Goal: Information Seeking & Learning: Learn about a topic

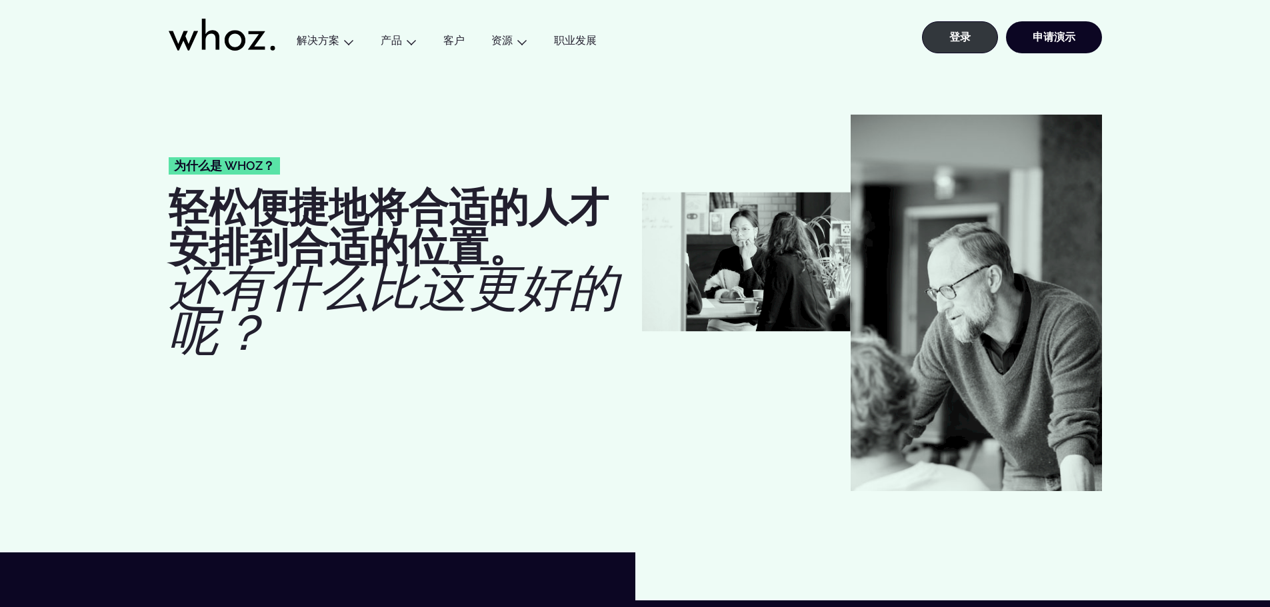
click at [214, 42] on icon at bounding box center [222, 35] width 107 height 32
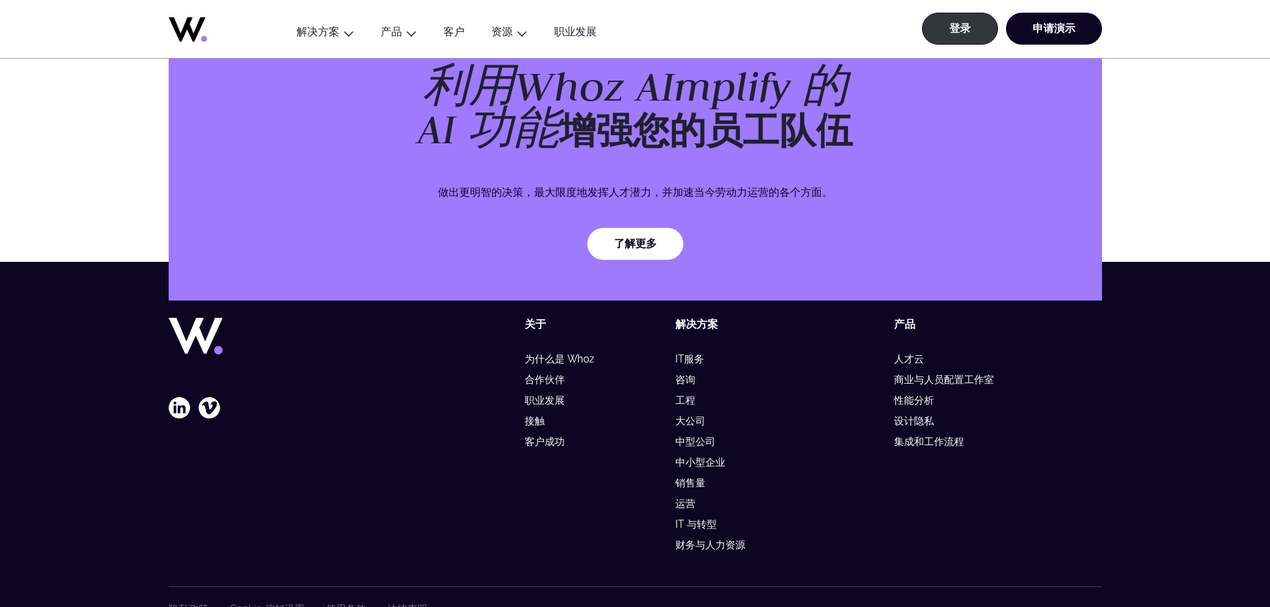
scroll to position [3657, 0]
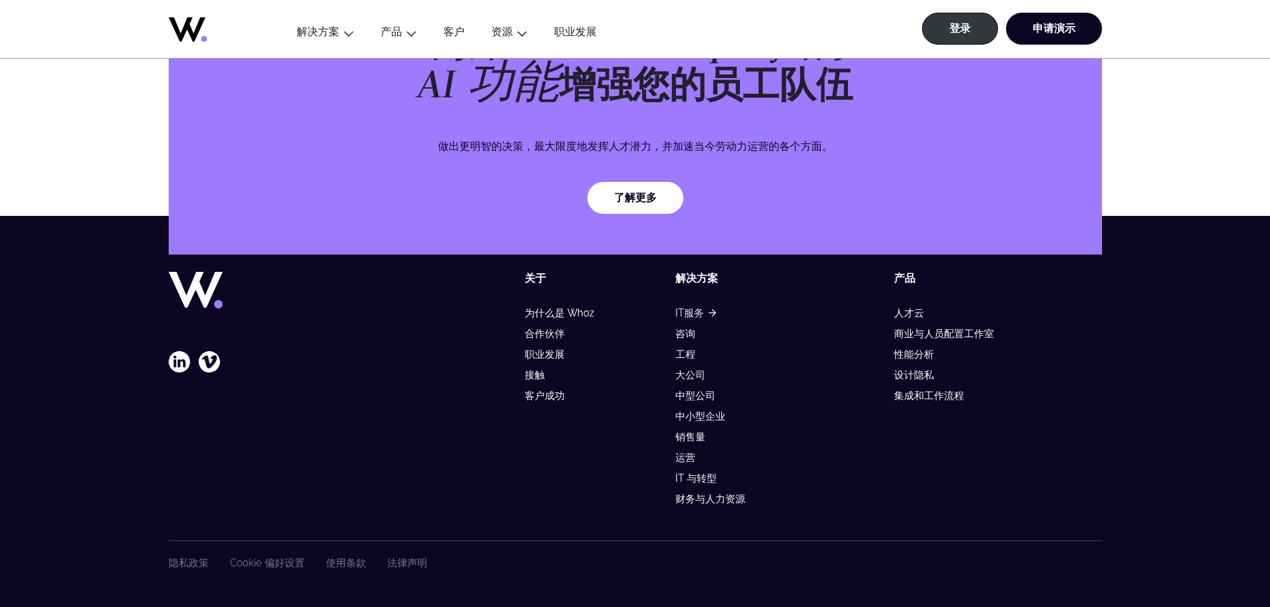
click at [685, 307] on font "IT服务" at bounding box center [689, 312] width 29 height 11
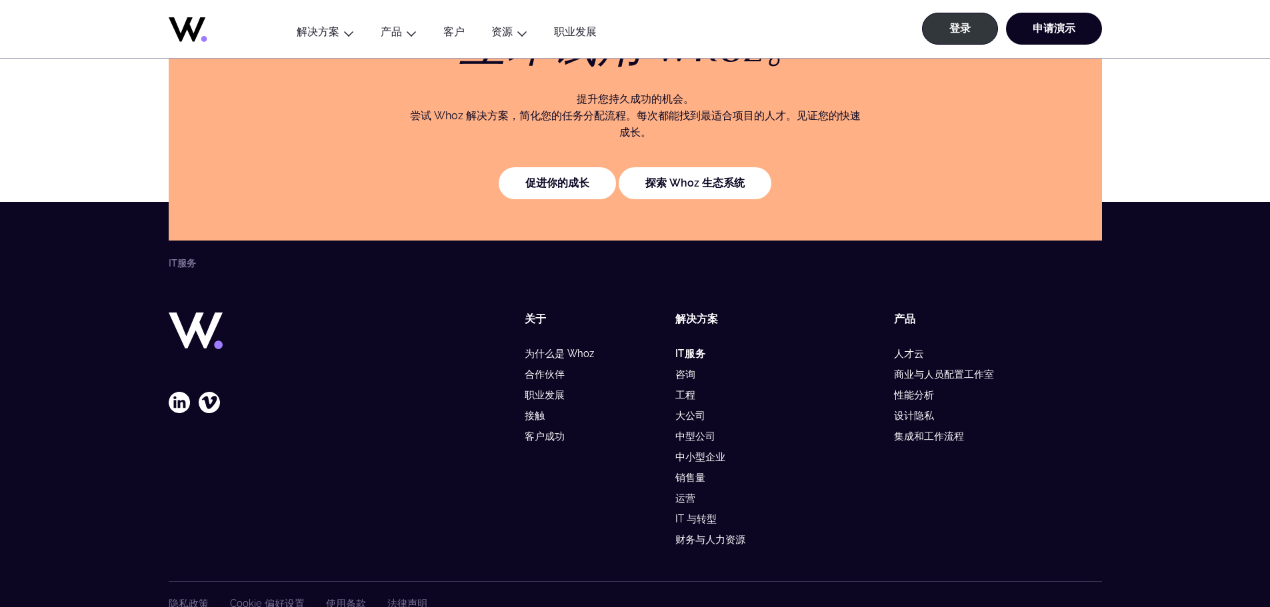
scroll to position [2781, 0]
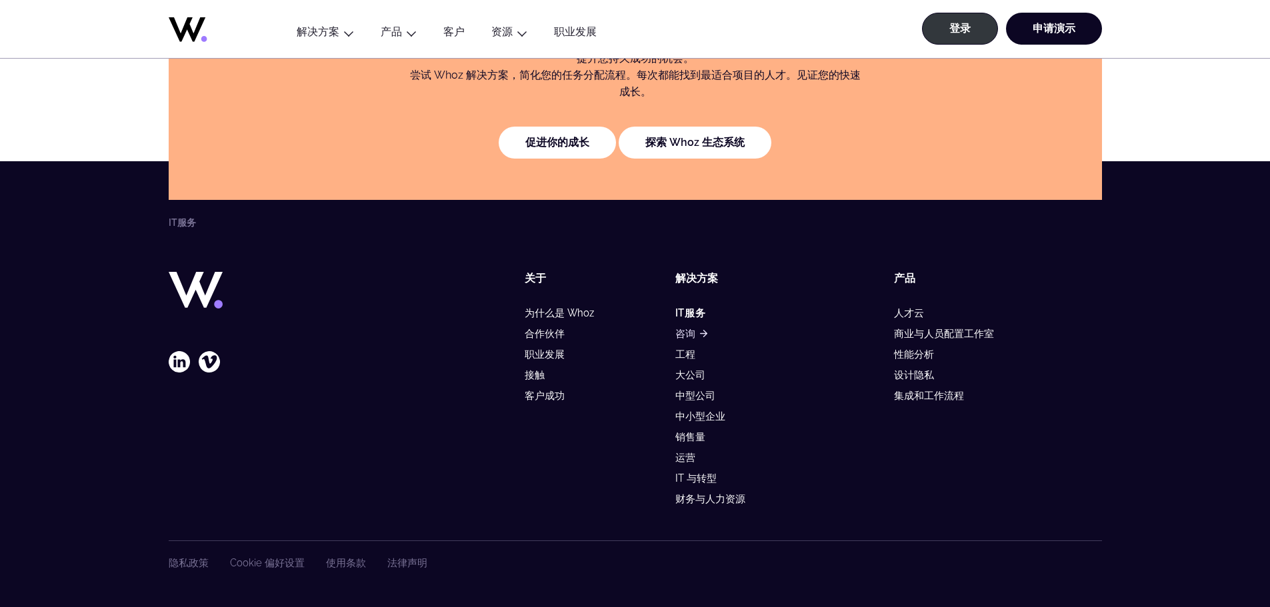
click at [685, 328] on font "咨询" at bounding box center [685, 333] width 20 height 11
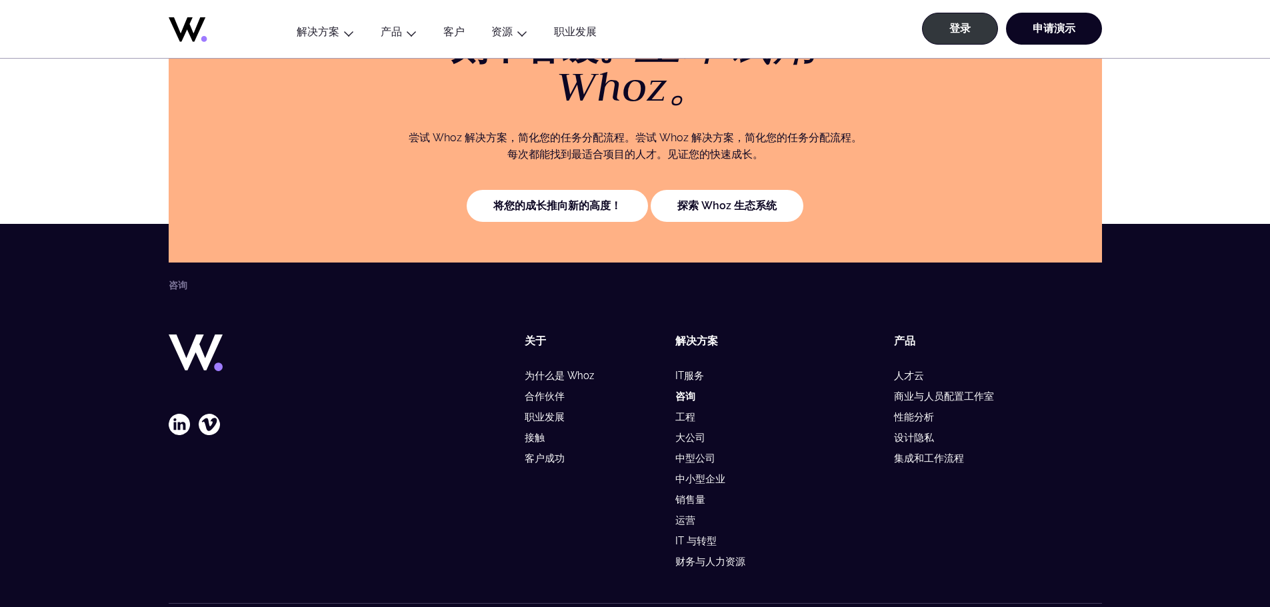
scroll to position [2866, 0]
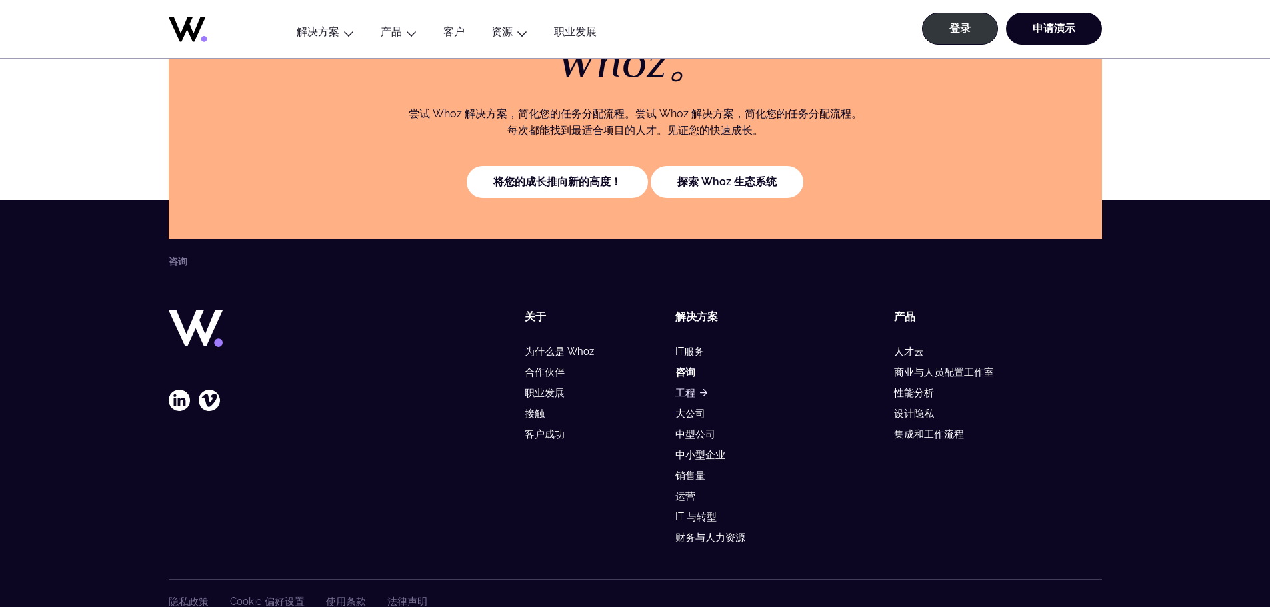
click at [691, 399] on font "工程" at bounding box center [685, 392] width 20 height 11
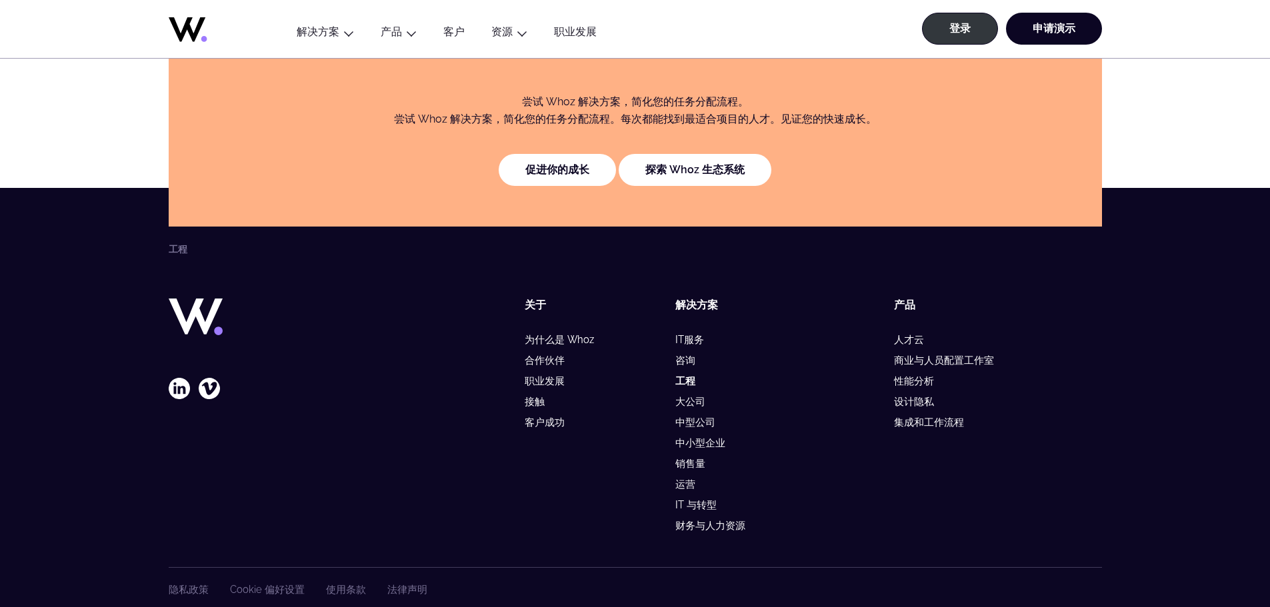
scroll to position [2783, 0]
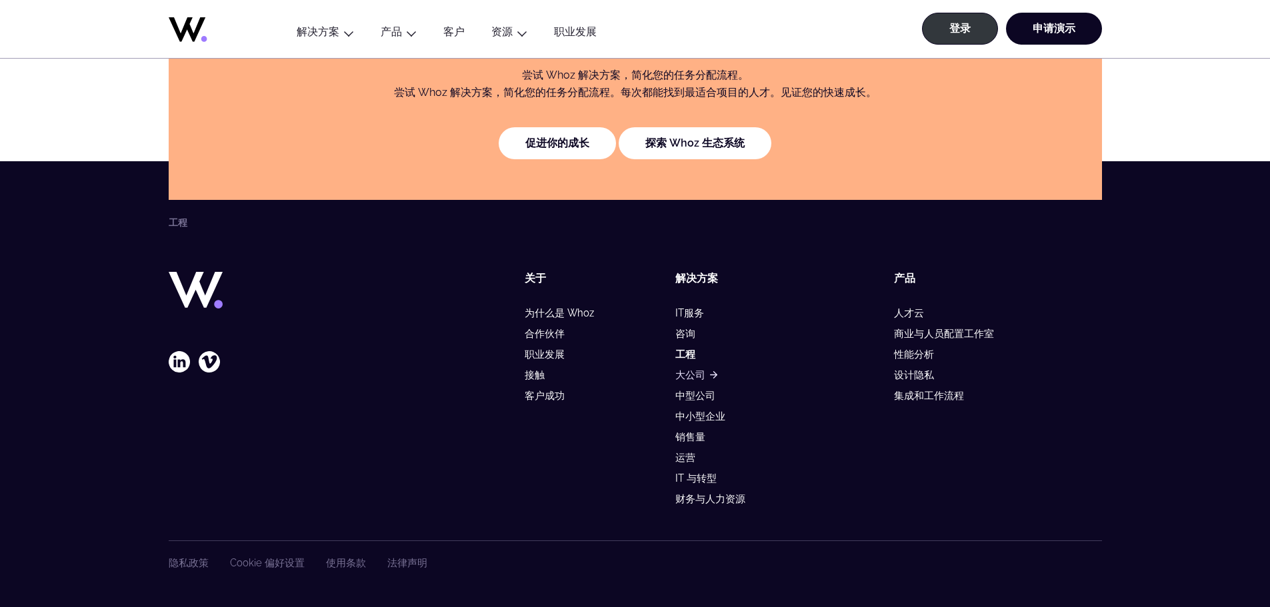
click at [699, 371] on font "大公司" at bounding box center [690, 374] width 30 height 11
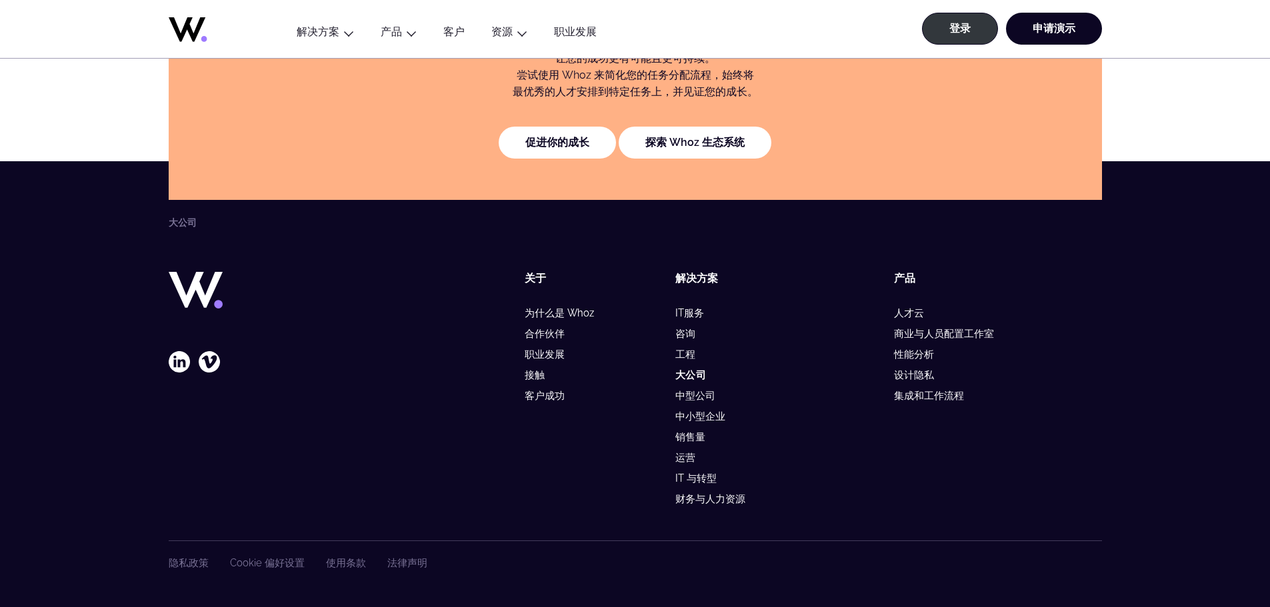
scroll to position [2905, 0]
click at [701, 390] on font "中型公司" at bounding box center [695, 395] width 40 height 11
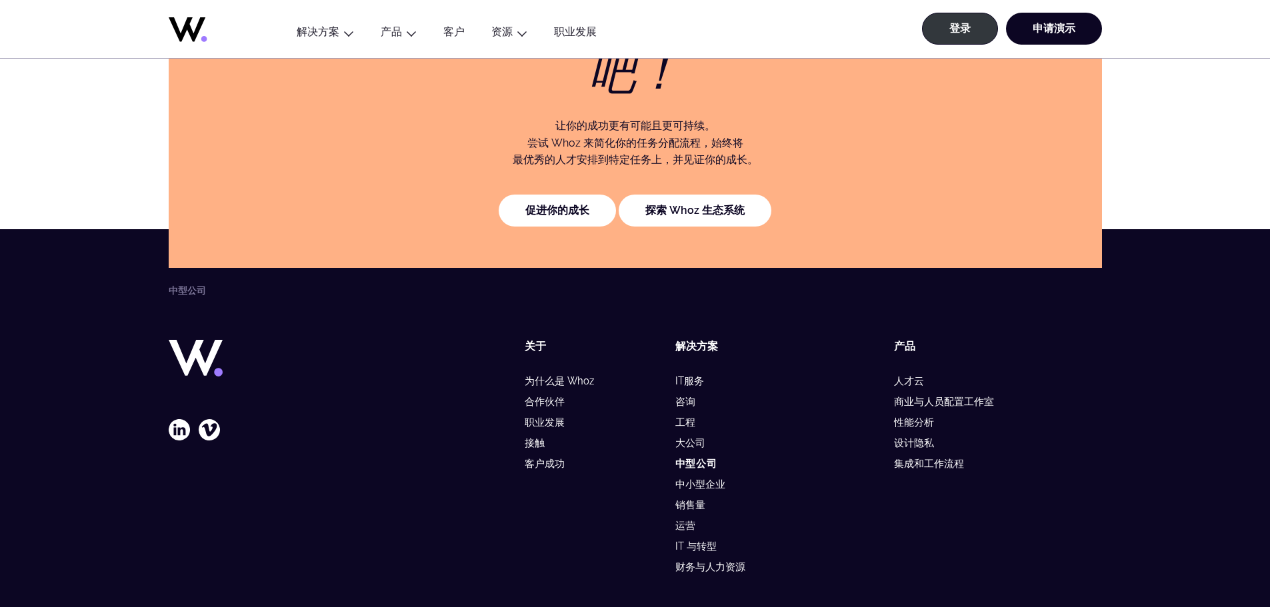
scroll to position [2890, 0]
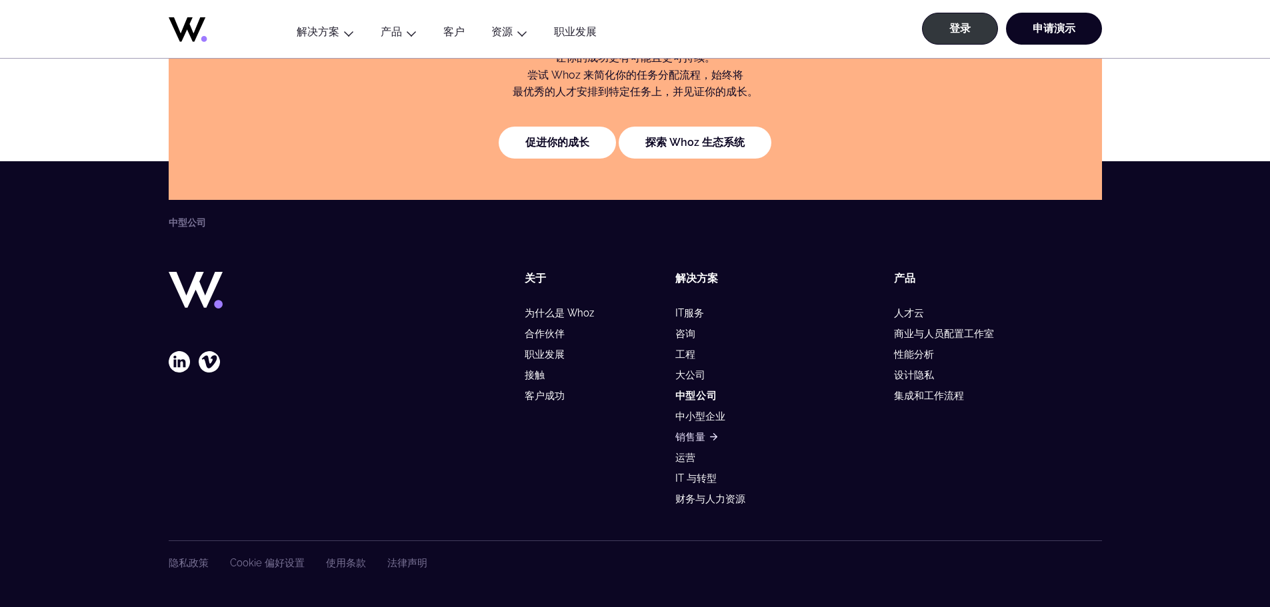
click at [699, 432] on font "销售量" at bounding box center [690, 436] width 30 height 11
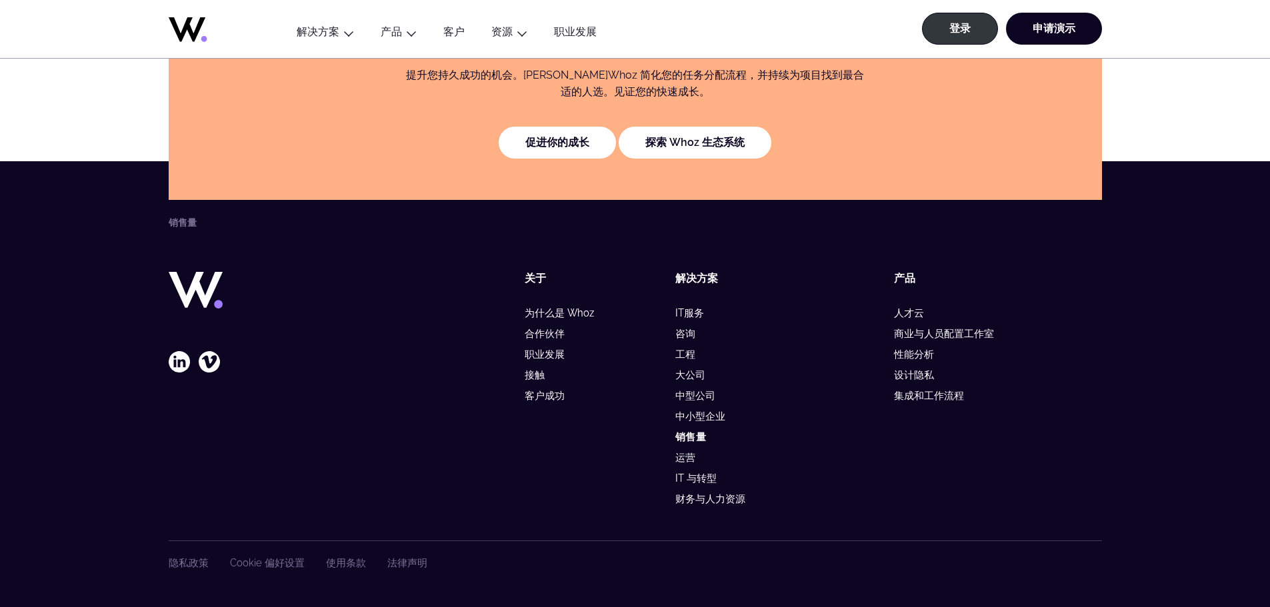
scroll to position [2761, 0]
click at [539, 272] on font "关于" at bounding box center [535, 278] width 21 height 13
click at [539, 307] on font "为什么是 Whoz" at bounding box center [559, 312] width 69 height 11
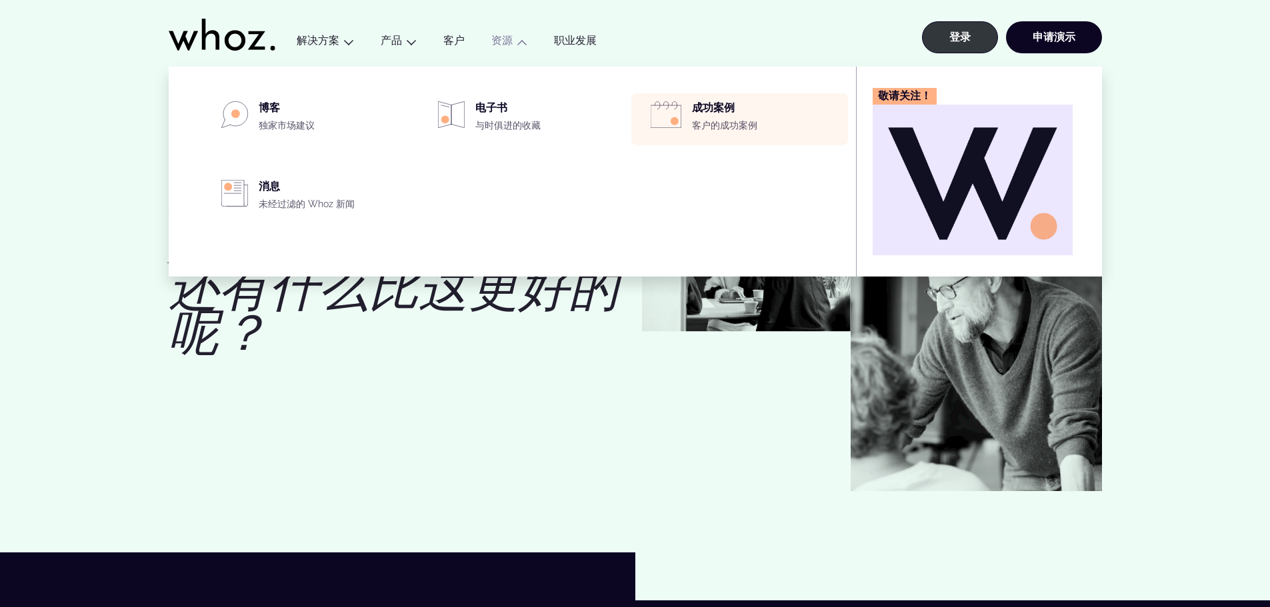
click at [702, 137] on div "成功案例 客户的成功案例" at bounding box center [766, 119] width 148 height 36
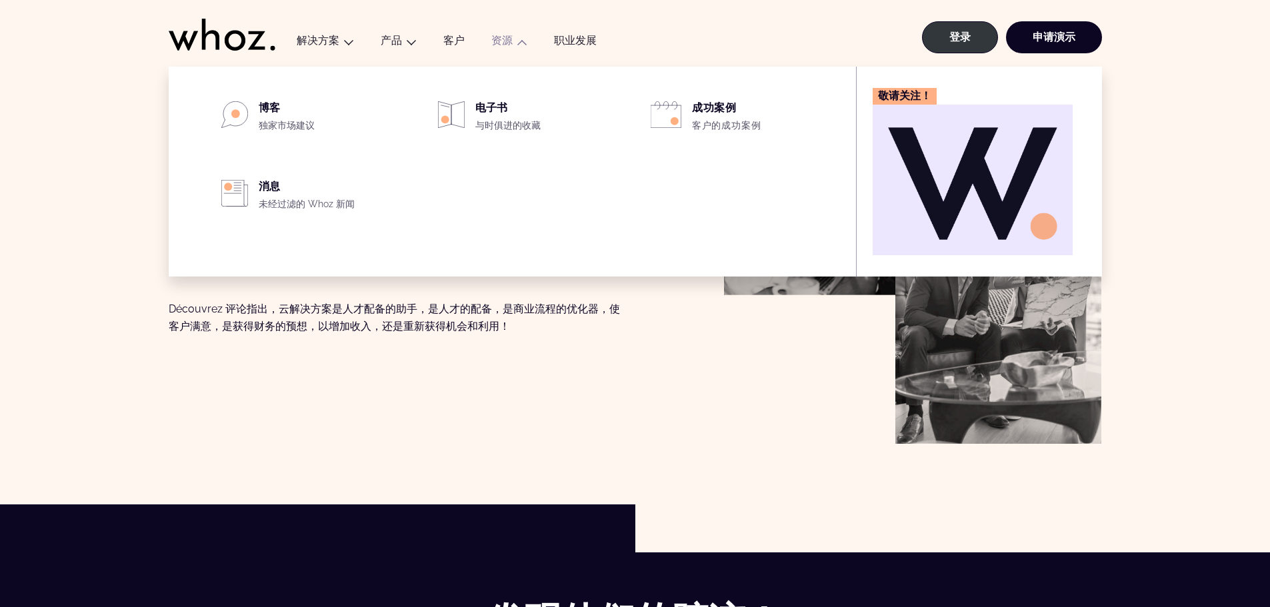
drag, startPoint x: 121, startPoint y: 37, endPoint x: 617, endPoint y: 26, distance: 496.0
click at [585, 27] on header "菜单 解决方案 行业 IT服务 咨询 工程 公司规模 大公司 中型公司 中小型企业 角色 高级管理层 销售量 运营 IT 与转型 财务与人力资源 探索 Who…" at bounding box center [635, 33] width 1270 height 67
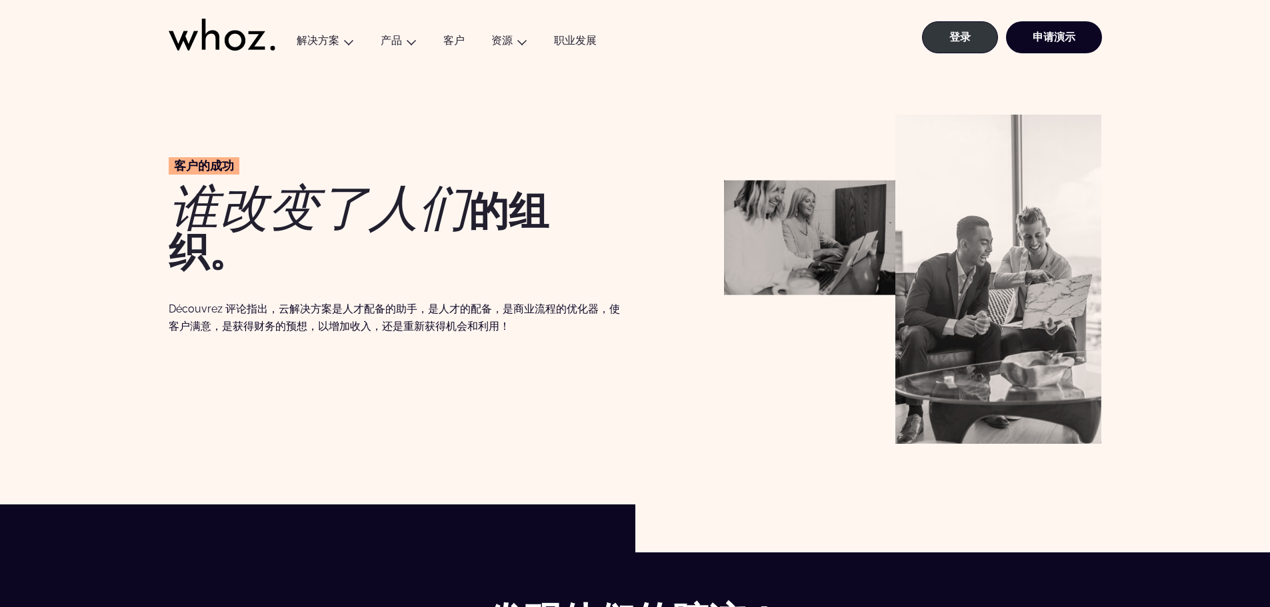
click at [1195, 121] on div "客户的成功 谁改变了人们 的组织。 Découvrez 评论指出，云解决方案是人才配备的助手，是人才的配备，是商业流程的优化器，使客户满意，是获得财务的预想，…" at bounding box center [635, 286] width 1216 height 342
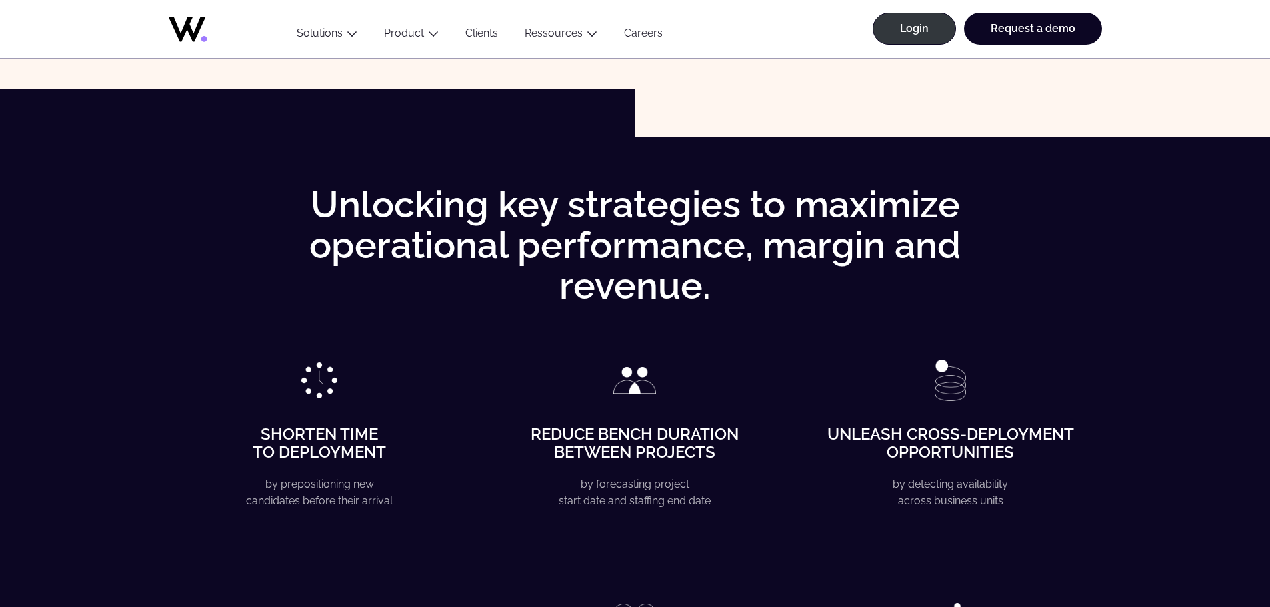
click at [154, 211] on div "Unlocking key strategies to maximize operational performance, margin and revenu…" at bounding box center [635, 523] width 1216 height 677
